Goal: Use online tool/utility: Utilize a website feature to perform a specific function

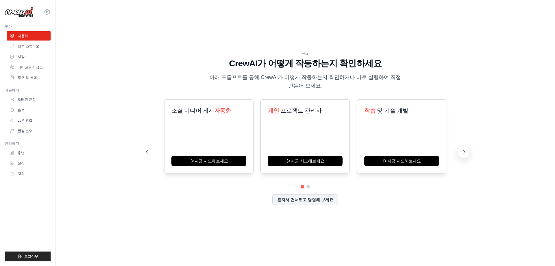
click at [460, 153] on button at bounding box center [464, 152] width 12 height 12
click at [465, 153] on icon at bounding box center [465, 151] width 2 height 3
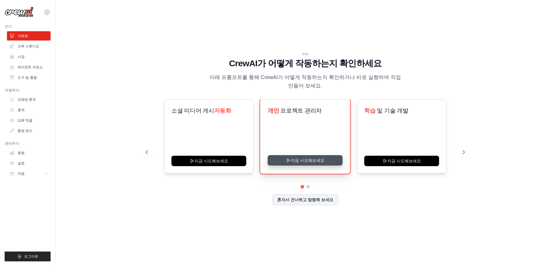
click at [304, 164] on button "지금 시도해보세요" at bounding box center [305, 160] width 75 height 10
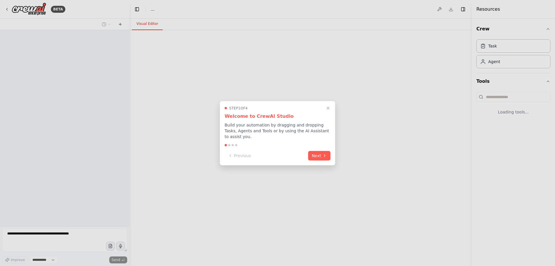
select select "****"
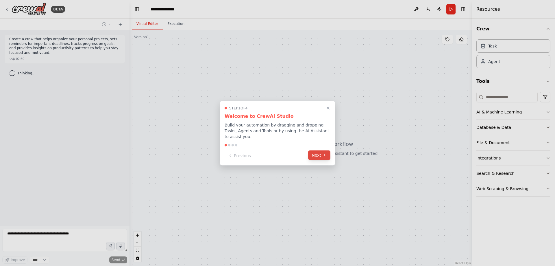
click at [319, 157] on button "Next" at bounding box center [319, 155] width 22 height 10
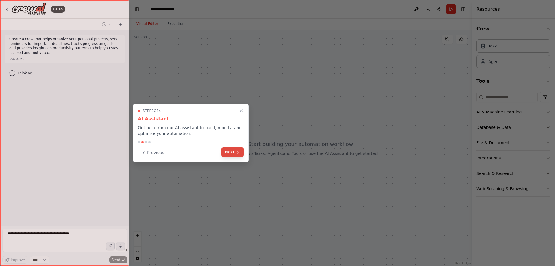
click at [230, 152] on button "Next" at bounding box center [233, 152] width 22 height 10
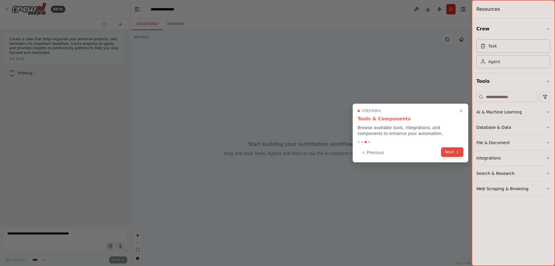
click at [454, 150] on button "Next" at bounding box center [452, 152] width 22 height 10
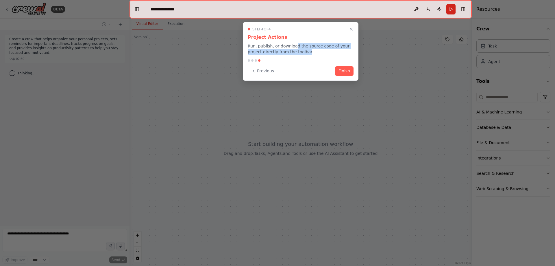
drag, startPoint x: 295, startPoint y: 48, endPoint x: 314, endPoint y: 51, distance: 19.9
click at [313, 51] on p "Run, publish, or download the source code of your project directly from the too…" at bounding box center [301, 49] width 106 height 12
click at [314, 51] on p "Run, publish, or download the source code of your project directly from the too…" at bounding box center [301, 49] width 106 height 12
drag, startPoint x: 284, startPoint y: 45, endPoint x: 318, endPoint y: 51, distance: 34.9
click at [312, 51] on p "Run, publish, or download the source code of your project directly from the too…" at bounding box center [301, 49] width 106 height 12
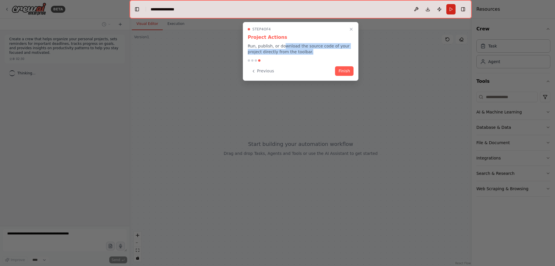
click at [318, 51] on p "Run, publish, or download the source code of your project directly from the too…" at bounding box center [301, 49] width 106 height 12
click at [347, 71] on button "Finish" at bounding box center [344, 71] width 19 height 10
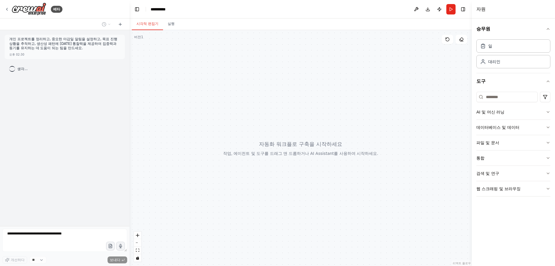
drag, startPoint x: 77, startPoint y: 200, endPoint x: 65, endPoint y: 239, distance: 40.7
click at [77, 202] on div "개인 프로젝트를 정리하고, 중요한 마감일 알림을 설정하고, 목표 진행 상황을 추적하고, 생산성 패턴에 [DATE] 통찰력을 제공하여 집중력과 …" at bounding box center [65, 128] width 130 height 196
click at [312, 143] on div at bounding box center [301, 148] width 343 height 236
click at [310, 142] on div at bounding box center [301, 148] width 343 height 236
drag, startPoint x: 299, startPoint y: 132, endPoint x: 293, endPoint y: 126, distance: 8.2
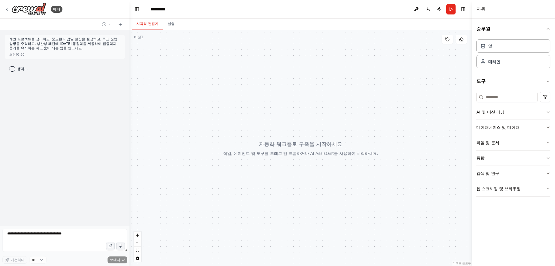
click at [293, 126] on div at bounding box center [301, 148] width 343 height 236
click at [19, 68] on font "생각..." at bounding box center [22, 69] width 10 height 4
drag, startPoint x: 97, startPoint y: 62, endPoint x: 97, endPoint y: 56, distance: 6.1
click at [96, 60] on div "개인 프로젝트를 정리하고, 중요한 마감일 알림을 설정하고, 목표 진행 상황을 추적하고, 생산성 패턴에 [DATE] 통찰력을 제공하여 집중력과 …" at bounding box center [65, 128] width 130 height 196
click at [121, 24] on icon at bounding box center [120, 24] width 3 height 0
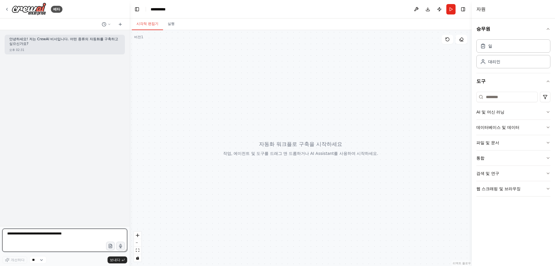
click at [45, 236] on textarea at bounding box center [64, 240] width 125 height 23
type textarea "*"
type textarea "******"
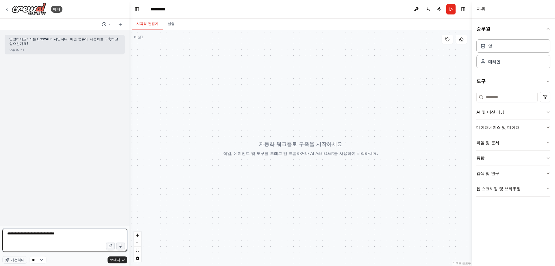
type textarea "**********"
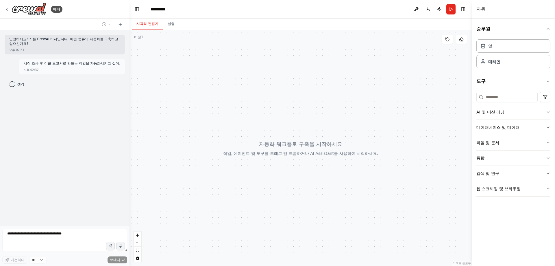
click at [547, 30] on icon "button" at bounding box center [548, 29] width 5 height 5
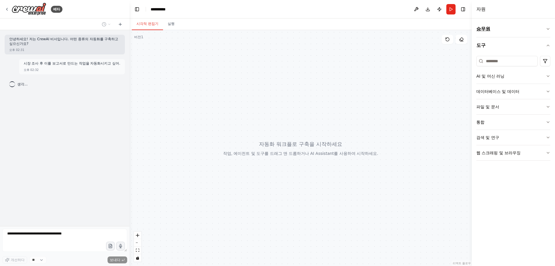
click at [548, 27] on icon "button" at bounding box center [548, 29] width 5 height 5
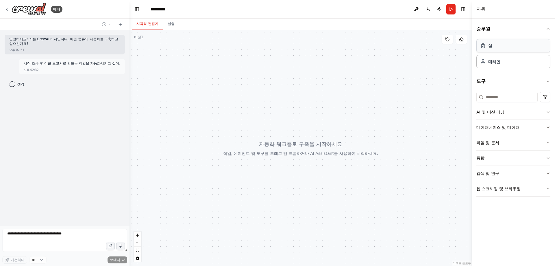
click at [500, 47] on div "일" at bounding box center [514, 45] width 74 height 13
click at [550, 80] on icon "button" at bounding box center [548, 81] width 5 height 5
click at [550, 79] on icon "button" at bounding box center [548, 81] width 5 height 5
click at [398, 75] on div at bounding box center [301, 148] width 343 height 236
